Goal: Task Accomplishment & Management: Complete application form

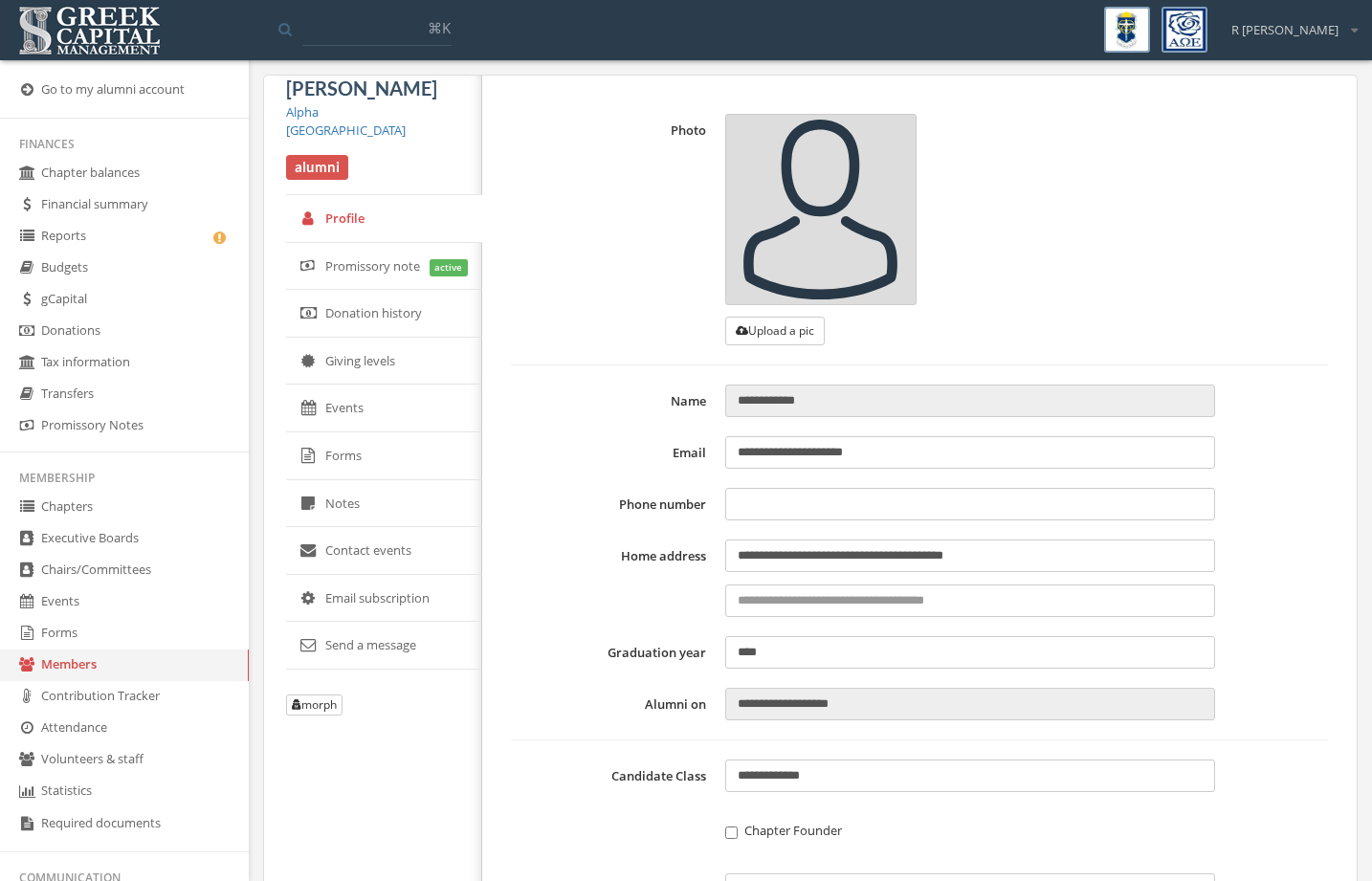
scroll to position [322, 0]
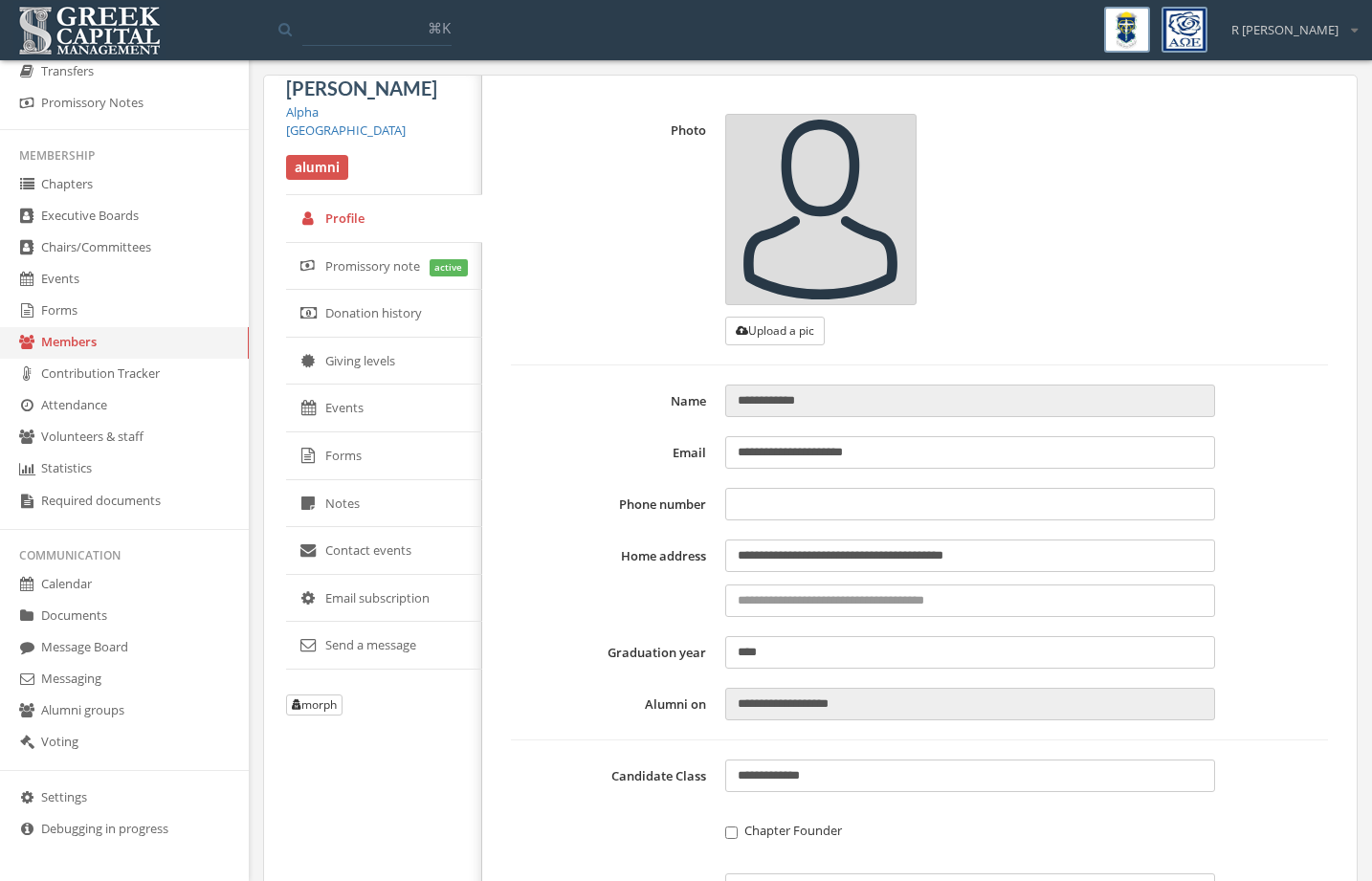
type input "**********"
click at [126, 314] on link "Forms" at bounding box center [124, 312] width 249 height 31
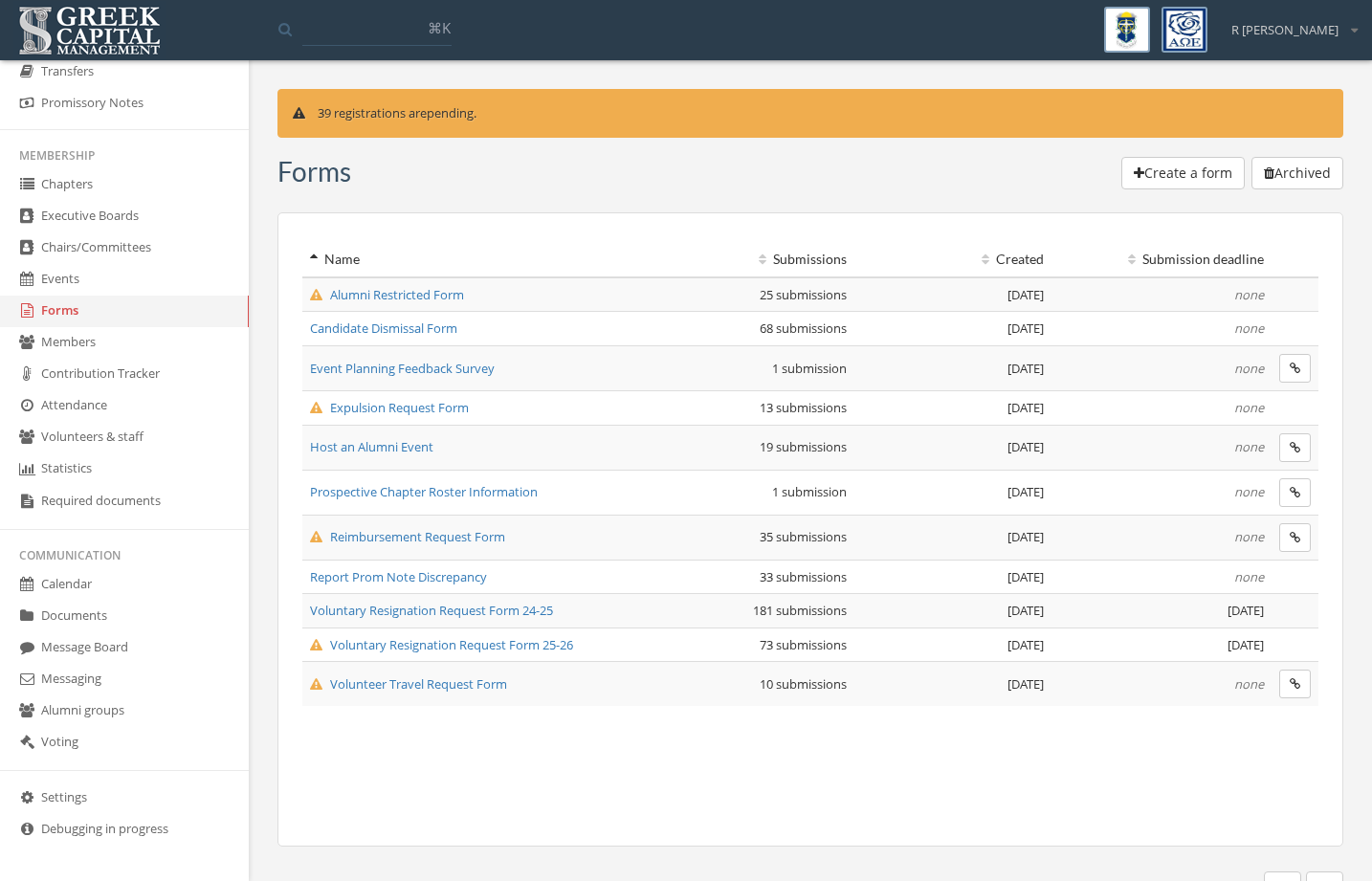
click at [464, 686] on span "Volunteer Travel Request Form" at bounding box center [408, 685] width 197 height 18
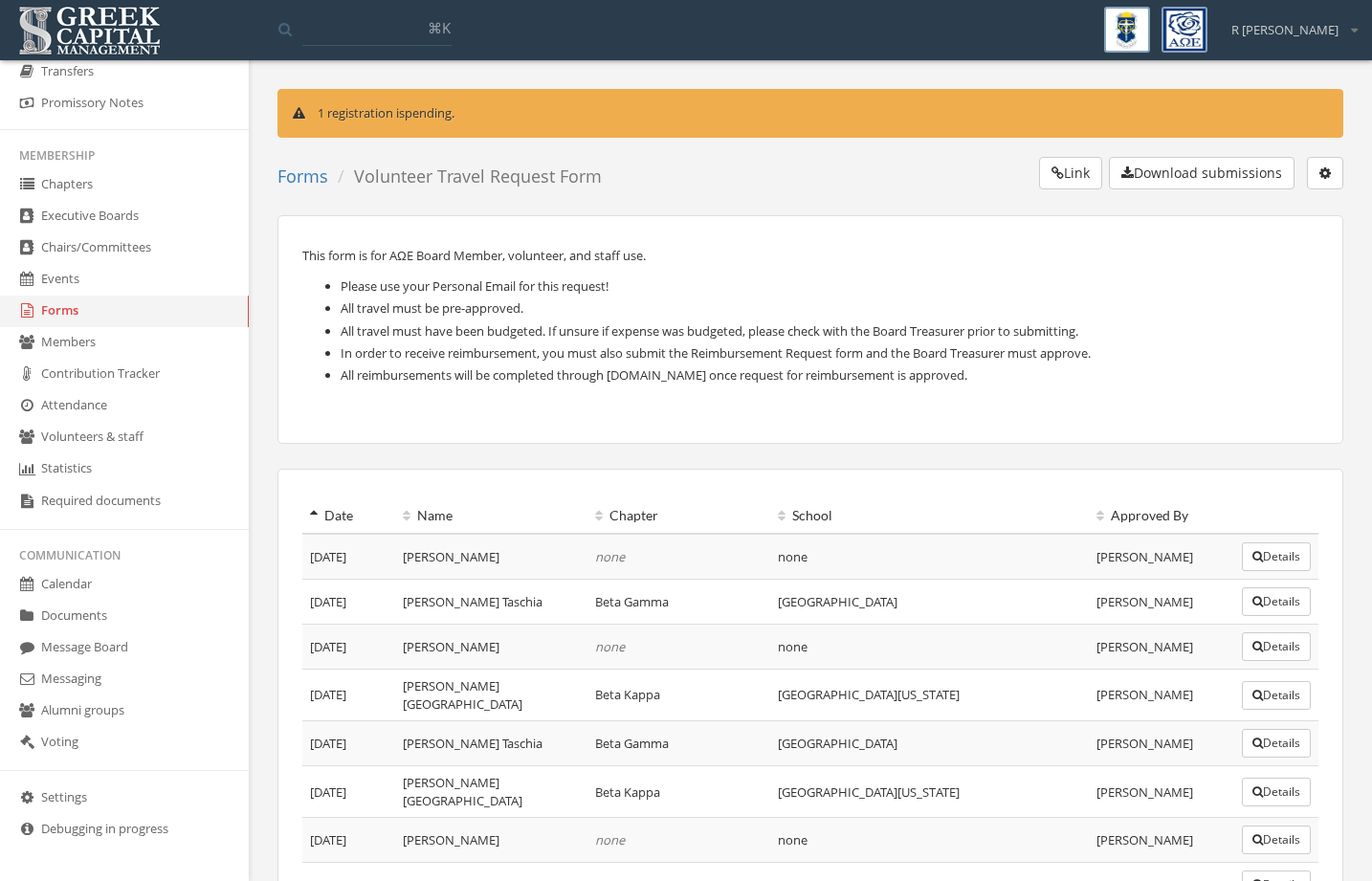
scroll to position [279, 0]
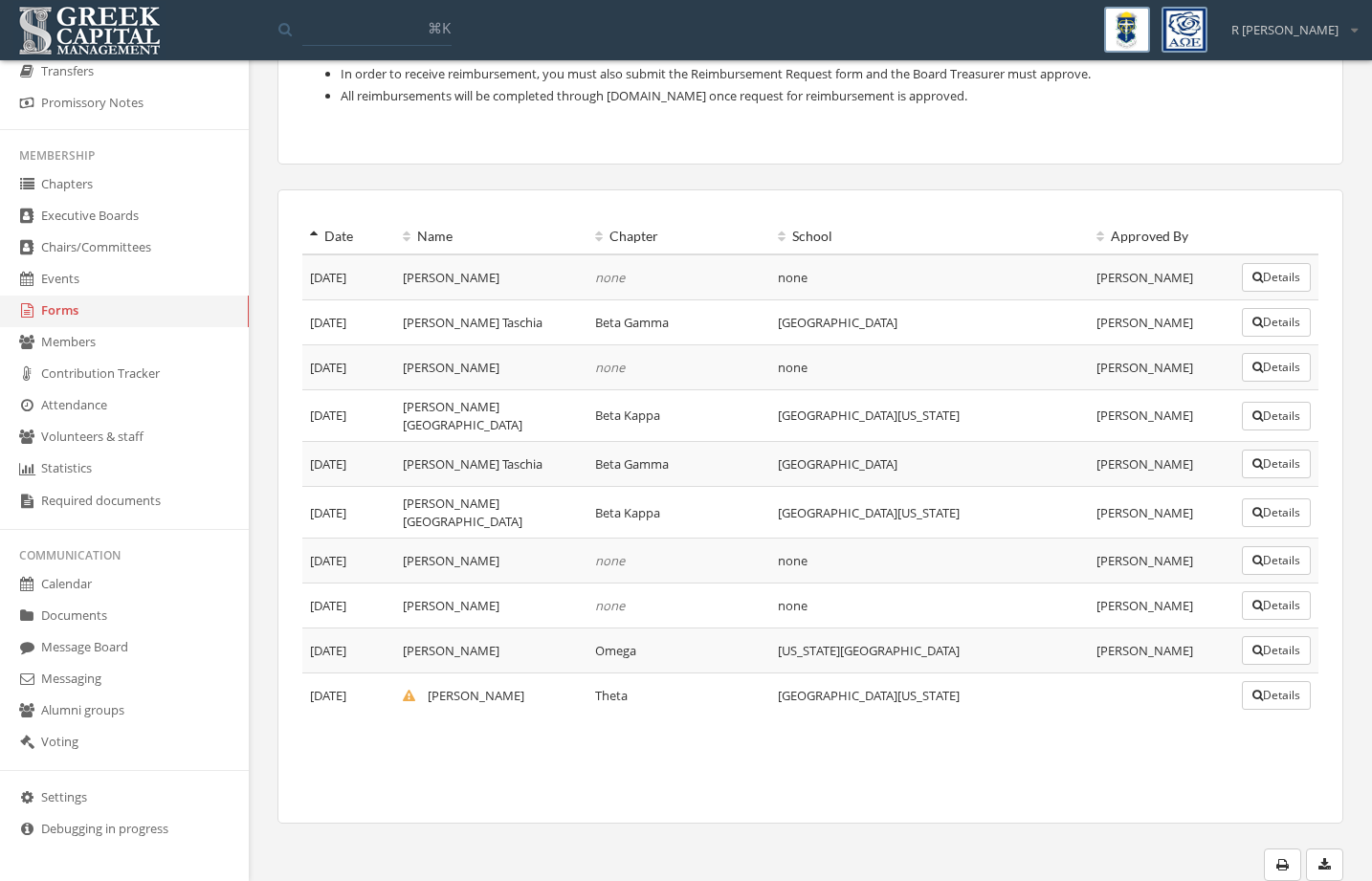
click at [1252, 690] on icon "button" at bounding box center [1257, 695] width 11 height 12
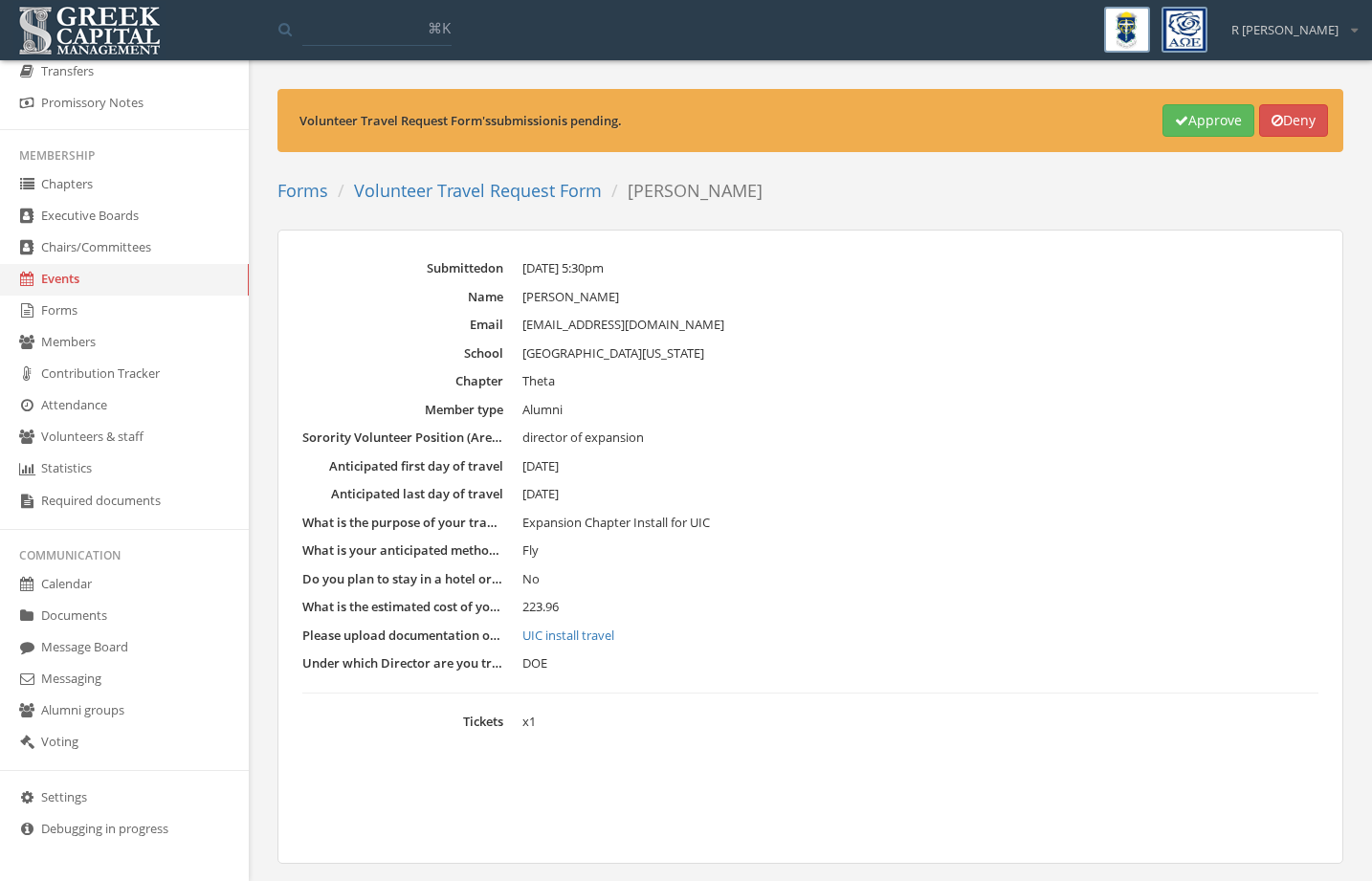
click at [1199, 123] on button "Approve" at bounding box center [1208, 120] width 92 height 32
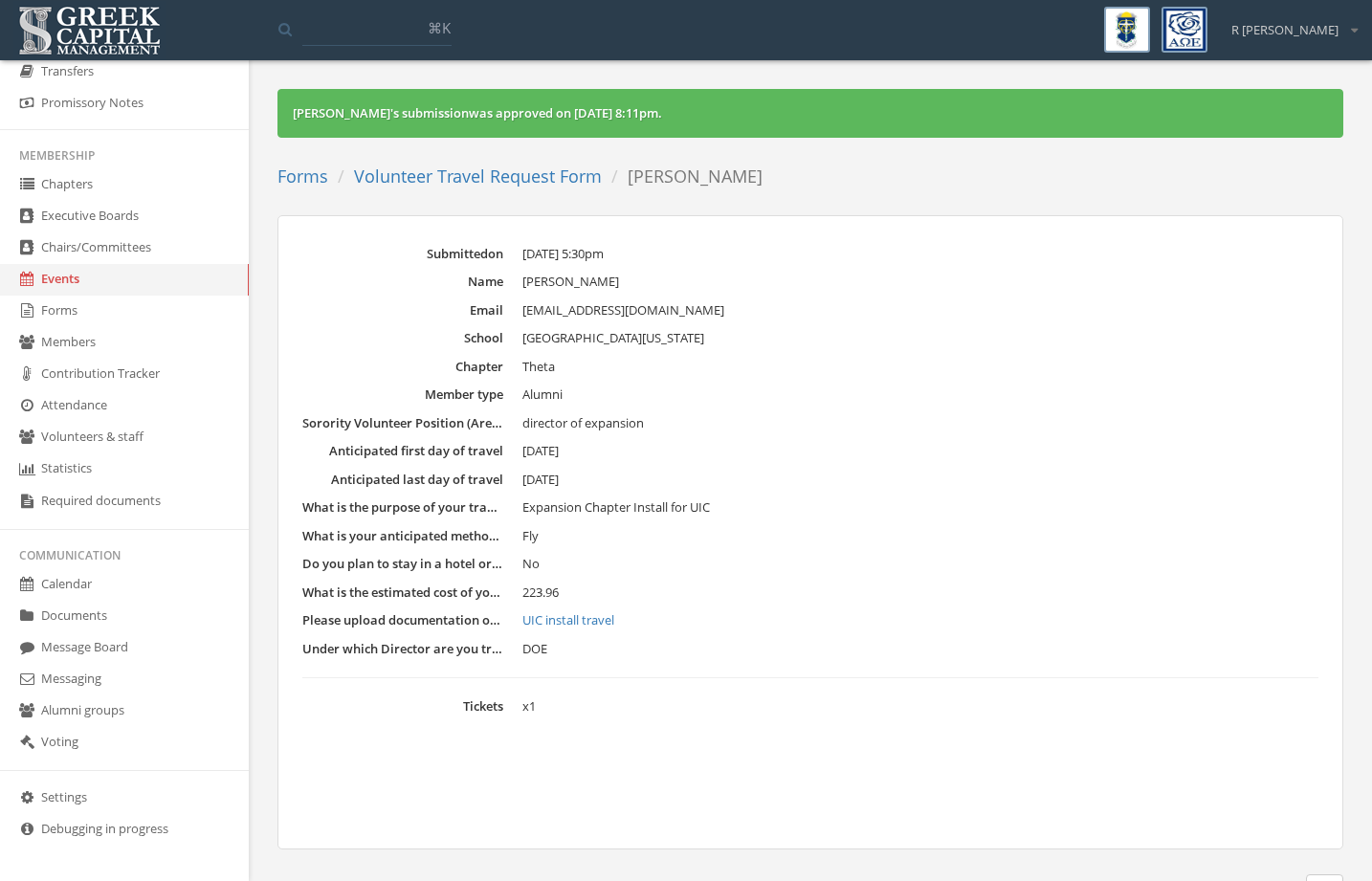
click at [544, 176] on link "Volunteer Travel Request Form" at bounding box center [478, 177] width 248 height 23
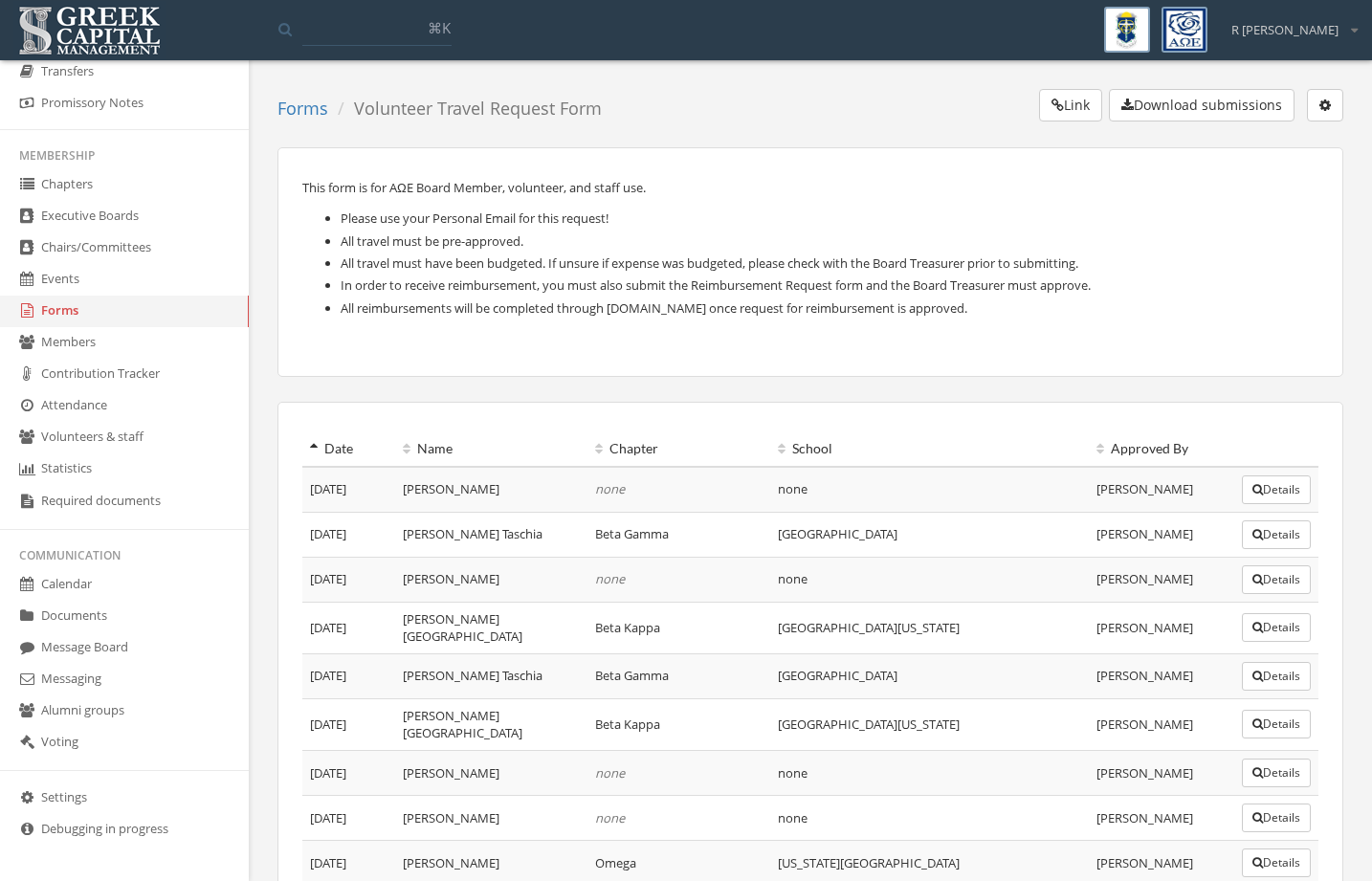
click at [154, 318] on link "Forms" at bounding box center [124, 312] width 249 height 31
